Goal: Task Accomplishment & Management: Manage account settings

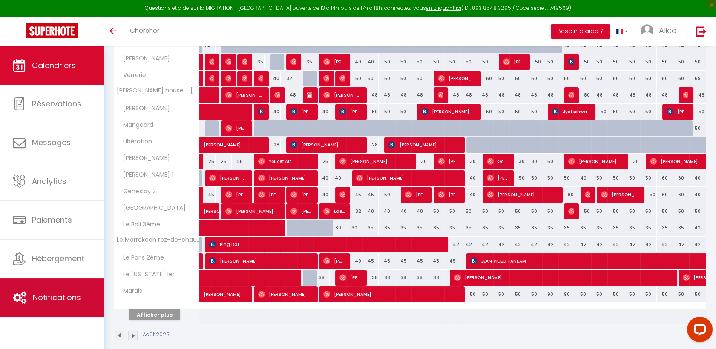
click at [69, 286] on link "Notifications" at bounding box center [51, 297] width 103 height 38
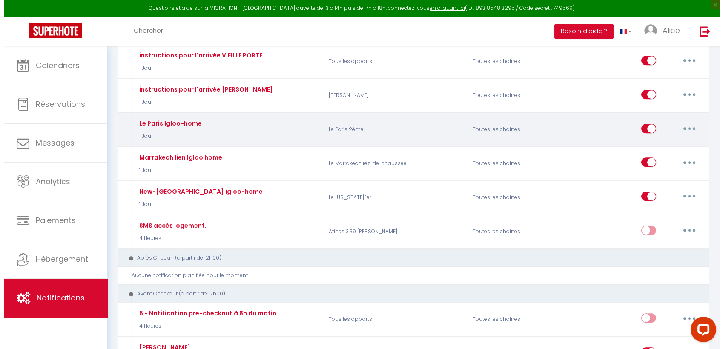
scroll to position [1139, 0]
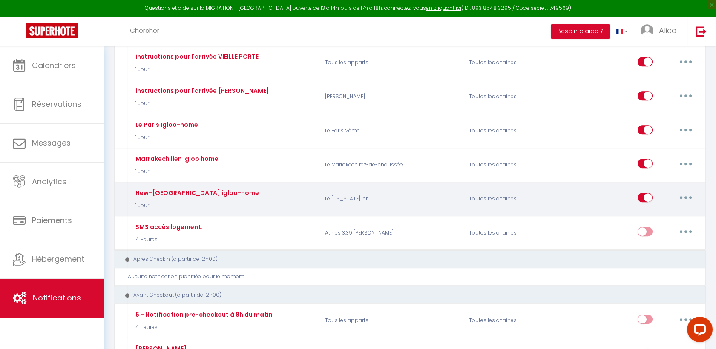
click at [681, 192] on button "button" at bounding box center [685, 198] width 24 height 14
click at [641, 210] on link "Editer" at bounding box center [663, 217] width 63 height 14
type input "New-[GEOGRAPHIC_DATA] igloo-home"
select select "1 Jour"
select select
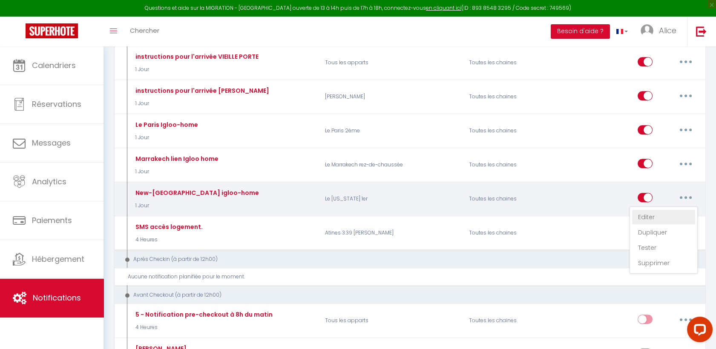
checkbox input "true"
checkbox input "false"
radio input "true"
type input "New-york Igloo-home["
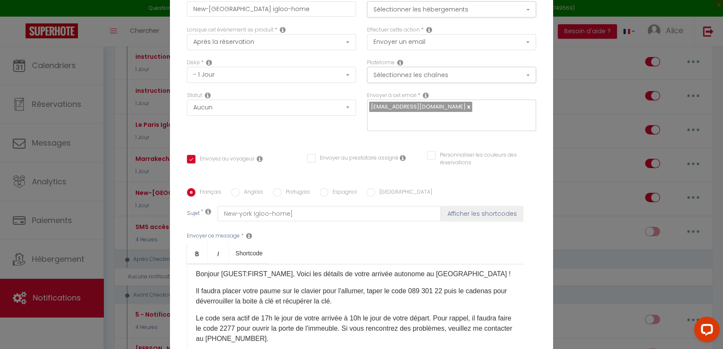
scroll to position [0, 0]
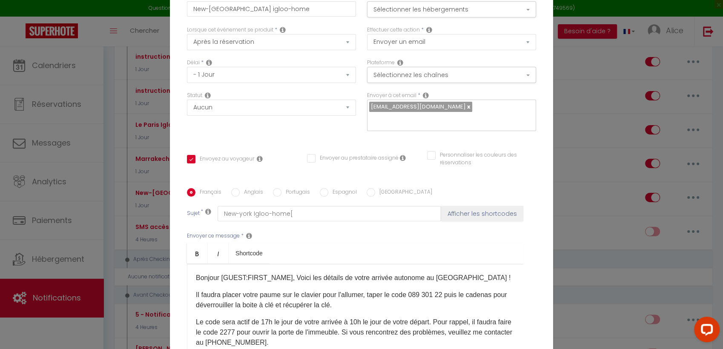
click at [441, 304] on p "Il faudra placer votre paume sur le clavier pour l'allumer, taper le code 089 3…" at bounding box center [355, 300] width 318 height 20
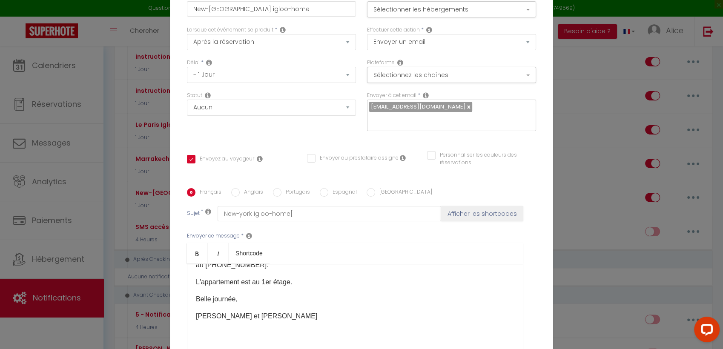
scroll to position [90, 0]
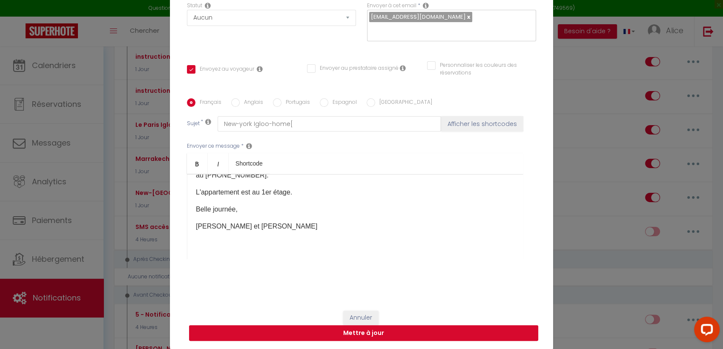
click at [389, 330] on button "Mettre à jour" at bounding box center [363, 333] width 349 height 16
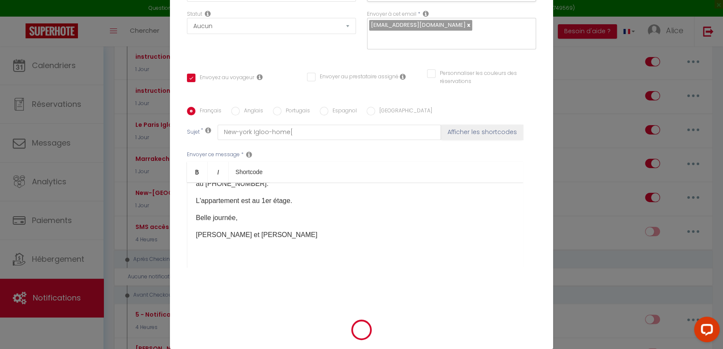
checkbox input "true"
checkbox input "false"
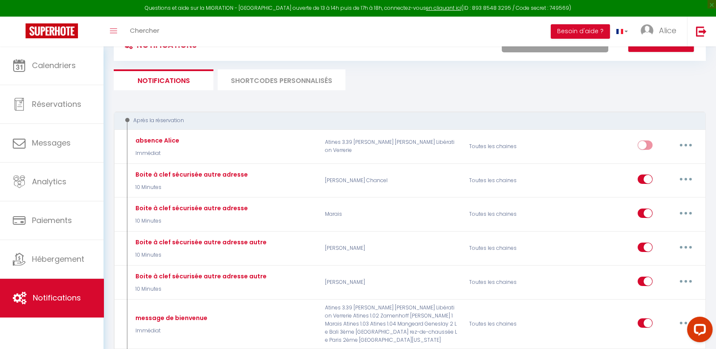
scroll to position [0, 0]
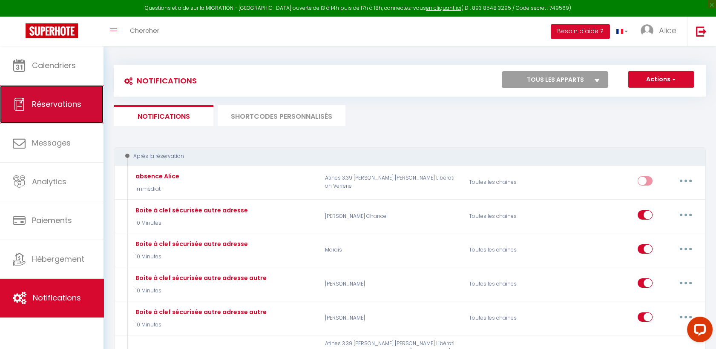
click at [57, 108] on span "Réservations" at bounding box center [56, 104] width 49 height 11
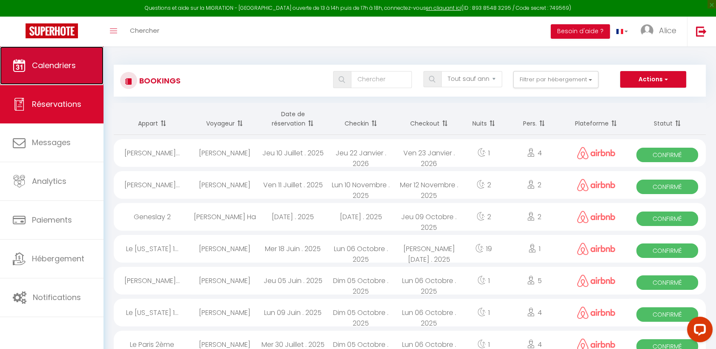
click at [60, 65] on span "Calendriers" at bounding box center [54, 65] width 44 height 11
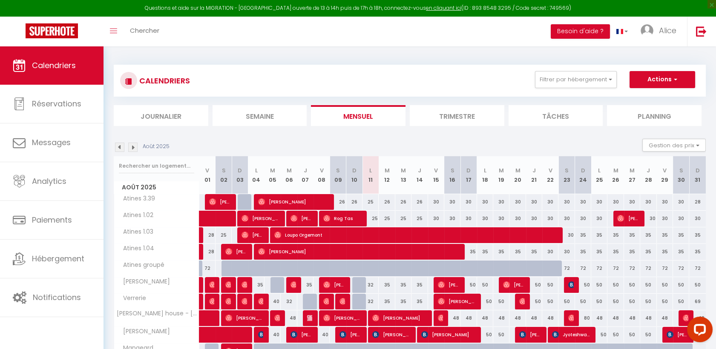
scroll to position [66, 0]
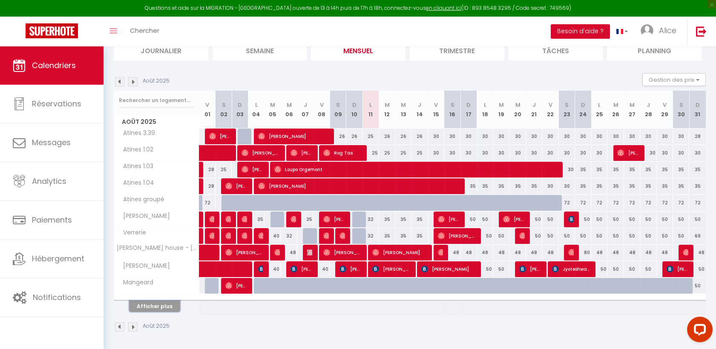
click at [160, 305] on button "Afficher plus" at bounding box center [154, 306] width 51 height 11
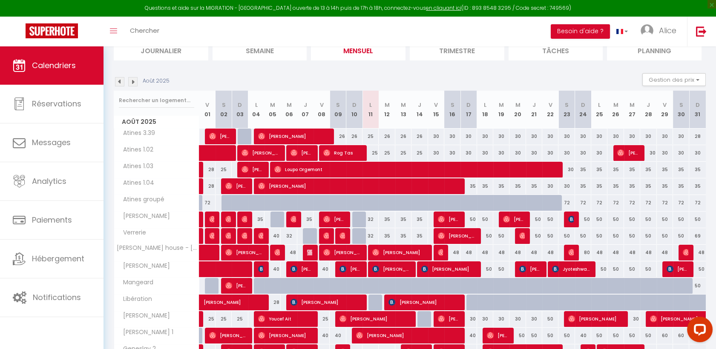
click at [118, 83] on img at bounding box center [119, 81] width 9 height 9
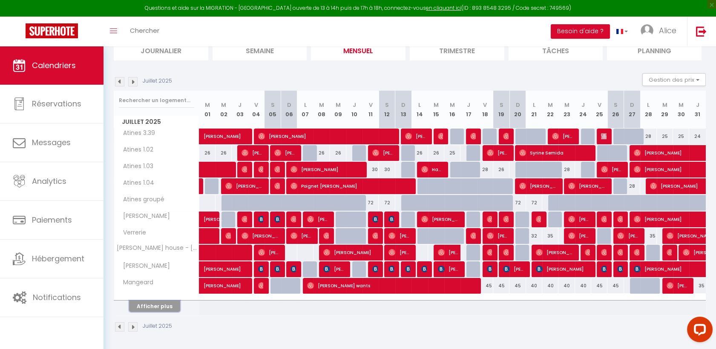
click at [149, 305] on button "Afficher plus" at bounding box center [154, 306] width 51 height 11
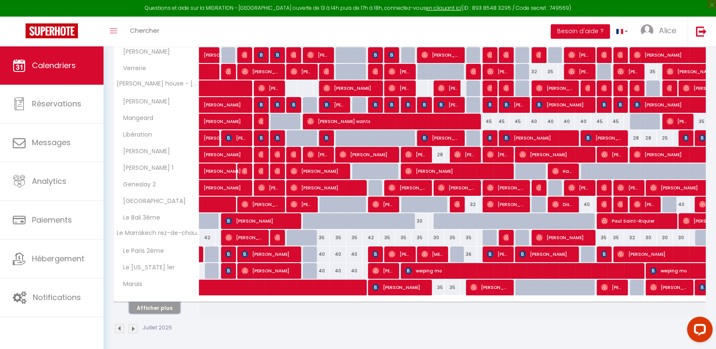
scroll to position [232, 0]
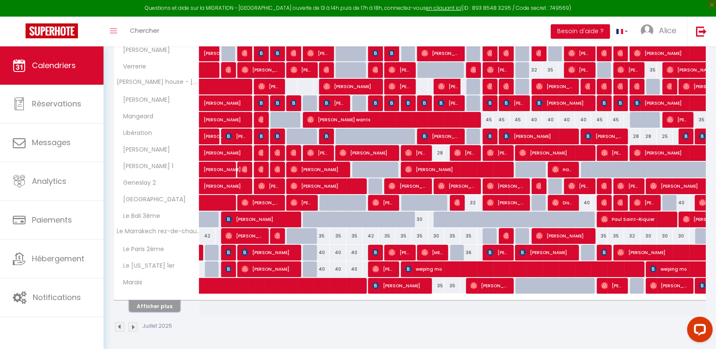
click at [165, 309] on button "Afficher plus" at bounding box center [154, 306] width 51 height 11
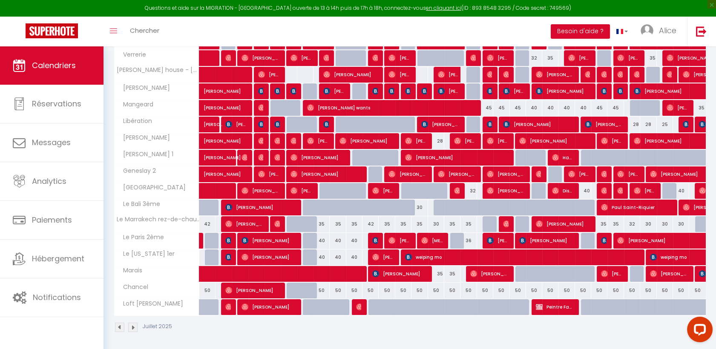
scroll to position [243, 0]
